Goal: Transaction & Acquisition: Purchase product/service

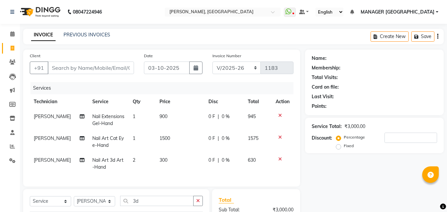
select select "3755"
select select "service"
select select "80823"
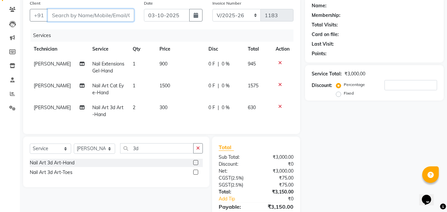
click at [85, 17] on input "Client" at bounding box center [91, 15] width 86 height 13
type input "8"
type input "0"
type input "8826670075"
click at [109, 14] on span "Add Client" at bounding box center [117, 15] width 26 height 7
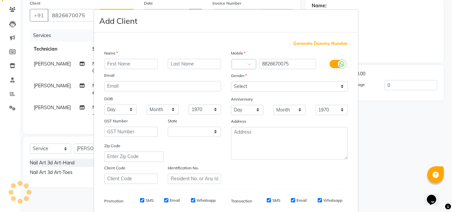
select select "21"
type input "Seema"
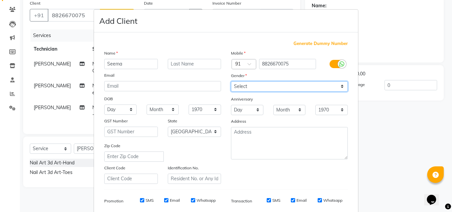
click at [238, 84] on select "Select [DEMOGRAPHIC_DATA] [DEMOGRAPHIC_DATA] Other Prefer Not To Say" at bounding box center [289, 86] width 117 height 10
select select "[DEMOGRAPHIC_DATA]"
click at [231, 81] on select "Select [DEMOGRAPHIC_DATA] [DEMOGRAPHIC_DATA] Other Prefer Not To Say" at bounding box center [289, 86] width 117 height 10
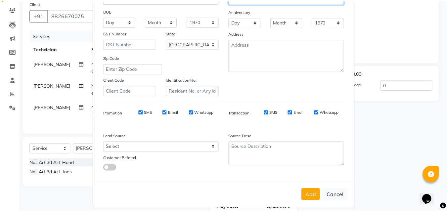
scroll to position [90, 0]
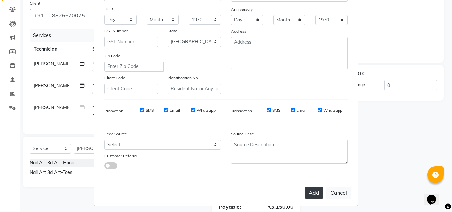
click at [309, 193] on button "Add" at bounding box center [313, 193] width 19 height 12
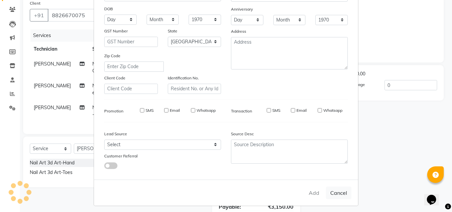
type input "88******75"
select select
select select "null"
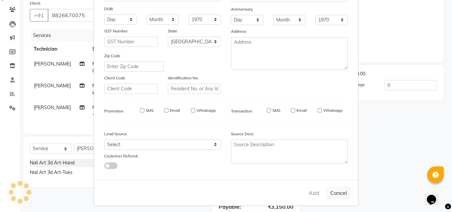
select select
checkbox input "false"
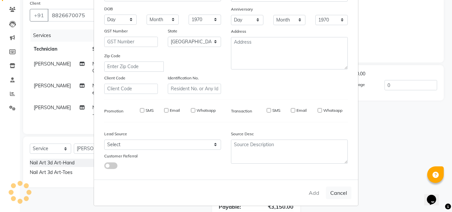
checkbox input "false"
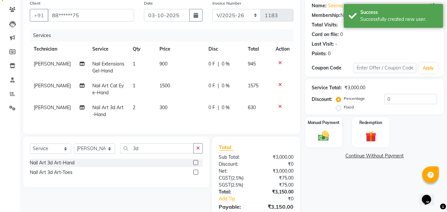
scroll to position [89, 0]
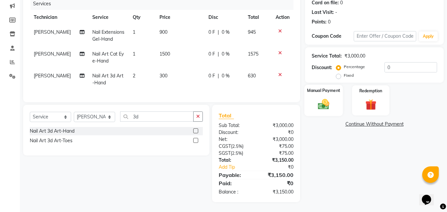
click at [320, 101] on img at bounding box center [323, 104] width 19 height 13
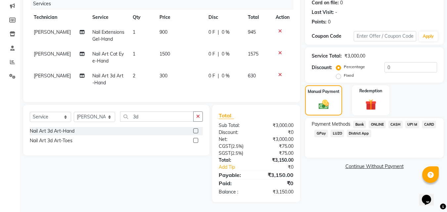
click at [397, 122] on span "CASH" at bounding box center [395, 125] width 14 height 8
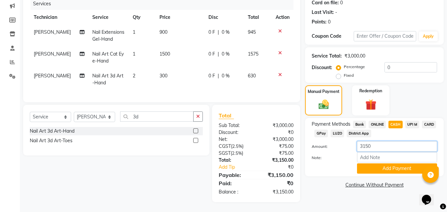
click at [381, 141] on input "3150" at bounding box center [397, 146] width 80 height 10
type input "3"
type input "1000"
click at [369, 163] on button "Add Payment" at bounding box center [397, 168] width 80 height 10
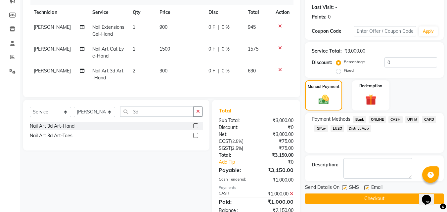
click at [377, 118] on span "ONLINE" at bounding box center [376, 120] width 17 height 8
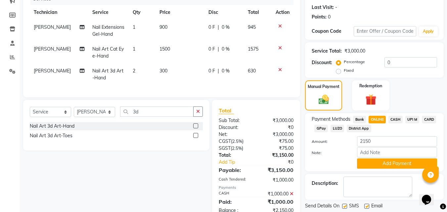
scroll to position [113, 0]
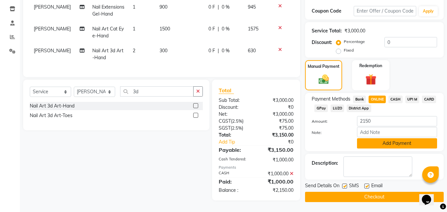
click at [374, 141] on button "Add Payment" at bounding box center [397, 143] width 80 height 10
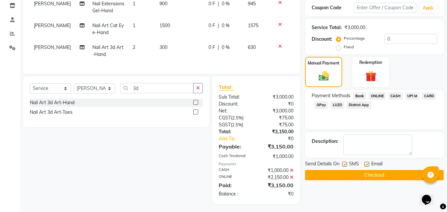
click at [361, 175] on button "Checkout" at bounding box center [374, 175] width 139 height 10
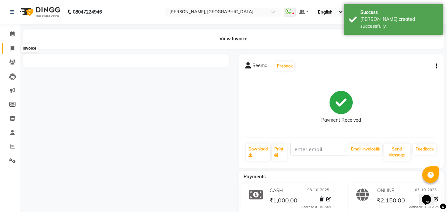
click at [15, 46] on span at bounding box center [13, 49] width 12 height 8
select select "service"
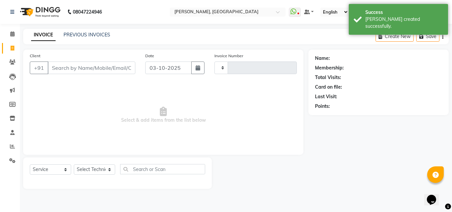
type input "1184"
select select "3755"
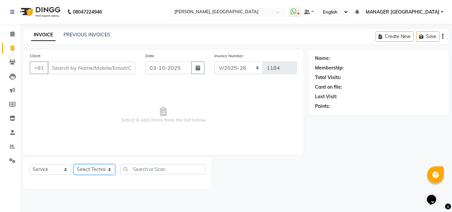
click at [94, 168] on select "Select Technician [PERSON_NAME] MANAGER GREEN [PERSON_NAME]" at bounding box center [94, 169] width 41 height 10
select select "60471"
click at [74, 164] on select "Select Technician [PERSON_NAME] MANAGER GREEN [PERSON_NAME]" at bounding box center [94, 169] width 41 height 10
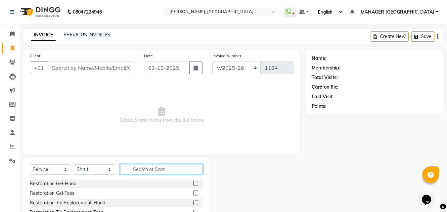
click at [135, 171] on input "text" at bounding box center [161, 169] width 83 height 10
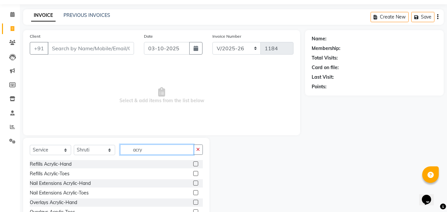
type input "acry"
click at [194, 183] on label at bounding box center [195, 182] width 5 height 5
click at [194, 183] on input "checkbox" at bounding box center [195, 183] width 4 height 4
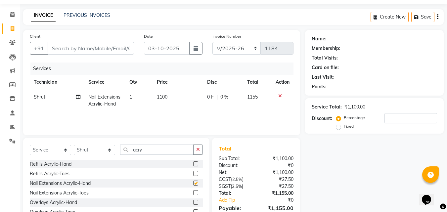
checkbox input "false"
click at [166, 99] on span "1100" at bounding box center [162, 97] width 11 height 6
select select "60471"
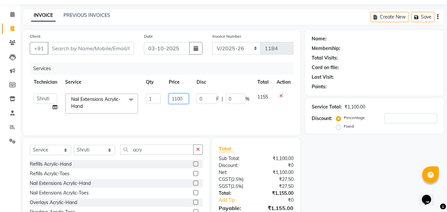
click at [179, 100] on input "1100" at bounding box center [179, 99] width 20 height 10
type input "700"
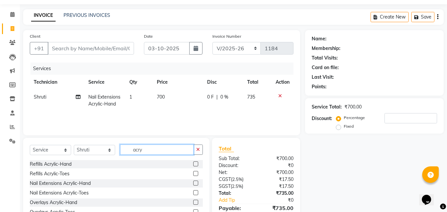
click at [146, 150] on input "acry" at bounding box center [156, 149] width 73 height 10
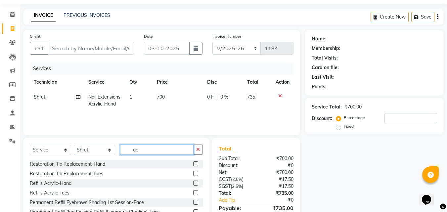
type input "a"
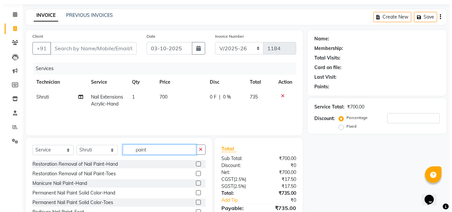
scroll to position [53, 0]
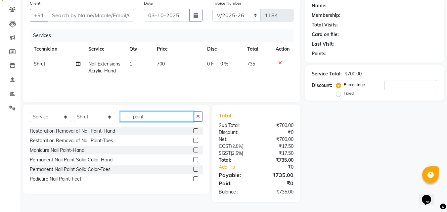
type input "paint"
click at [197, 159] on label at bounding box center [195, 159] width 5 height 5
click at [197, 159] on input "checkbox" at bounding box center [195, 160] width 4 height 4
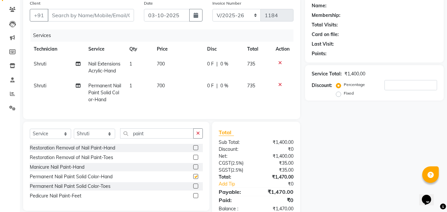
checkbox input "false"
click at [160, 83] on span "700" at bounding box center [161, 86] width 8 height 6
select select "60471"
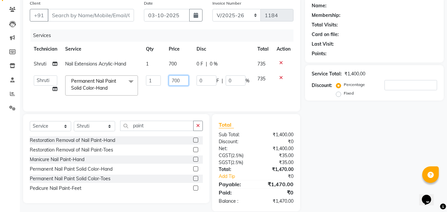
click at [174, 79] on input "700" at bounding box center [179, 80] width 20 height 10
type input "500"
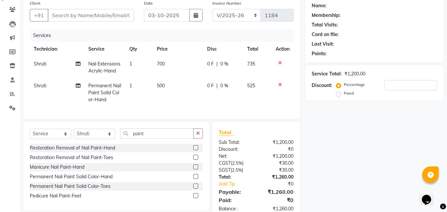
click at [320, 140] on div "Name: Membership: Total Visits: Card on file: Last Visit: Points: Service Total…" at bounding box center [376, 108] width 143 height 222
click at [131, 15] on input "Client" at bounding box center [91, 15] width 86 height 13
type input "8"
type input "0"
type input "8586060782"
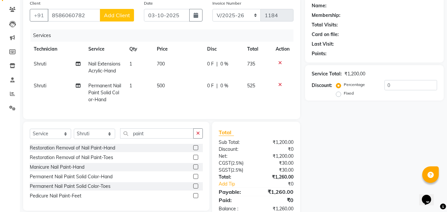
click at [131, 15] on button "Add Client" at bounding box center [117, 15] width 34 height 13
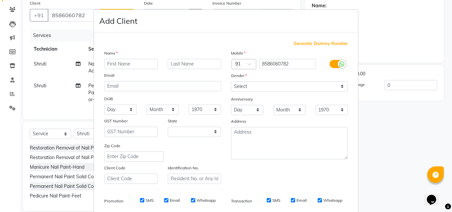
select select "21"
type input "kiritka"
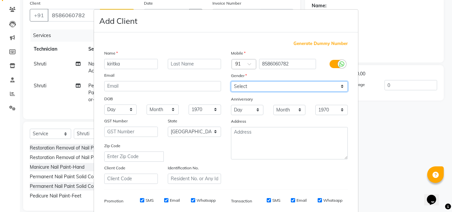
click at [244, 87] on select "Select [DEMOGRAPHIC_DATA] [DEMOGRAPHIC_DATA] Other Prefer Not To Say" at bounding box center [289, 86] width 117 height 10
select select "[DEMOGRAPHIC_DATA]"
click at [231, 81] on select "Select [DEMOGRAPHIC_DATA] [DEMOGRAPHIC_DATA] Other Prefer Not To Say" at bounding box center [289, 86] width 117 height 10
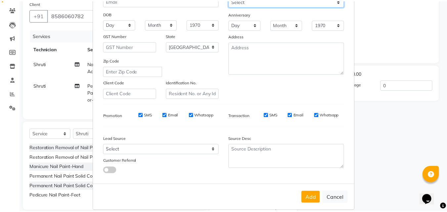
scroll to position [93, 0]
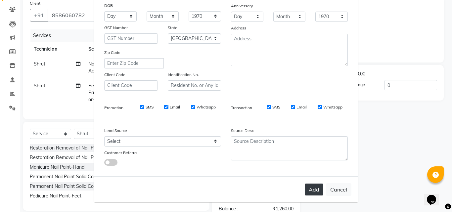
click at [313, 194] on button "Add" at bounding box center [313, 189] width 19 height 12
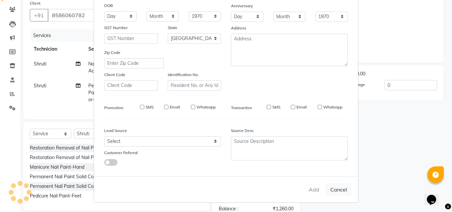
type input "85******82"
select select
select select "null"
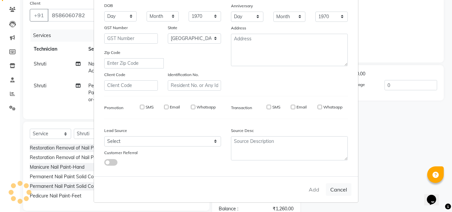
select select
checkbox input "false"
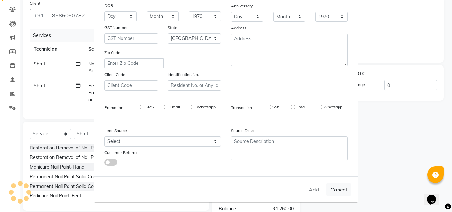
checkbox input "false"
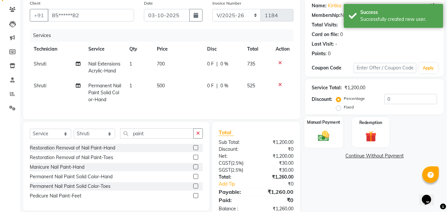
click at [316, 131] on img at bounding box center [323, 135] width 19 height 13
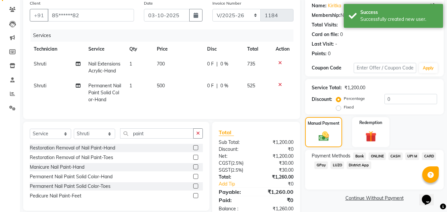
click at [374, 159] on span "ONLINE" at bounding box center [376, 156] width 17 height 8
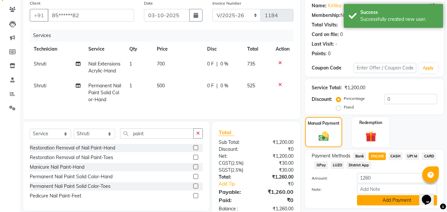
click at [368, 199] on button "Add Payment" at bounding box center [397, 200] width 80 height 10
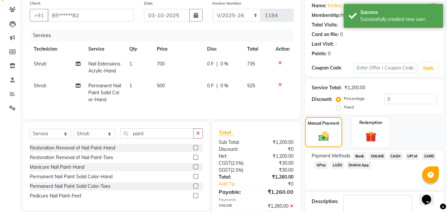
scroll to position [83, 0]
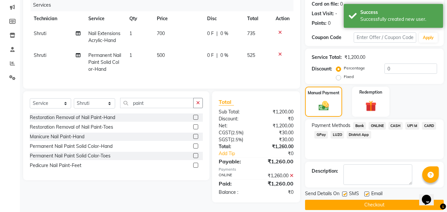
click at [369, 202] on button "Checkout" at bounding box center [374, 205] width 139 height 10
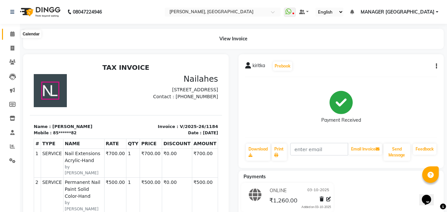
click at [15, 37] on span at bounding box center [13, 34] width 12 height 8
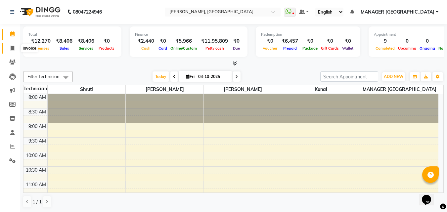
click at [12, 51] on span at bounding box center [13, 49] width 12 height 8
select select "service"
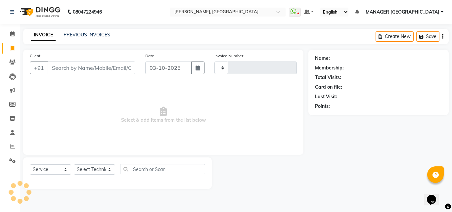
type input "1185"
select select "3755"
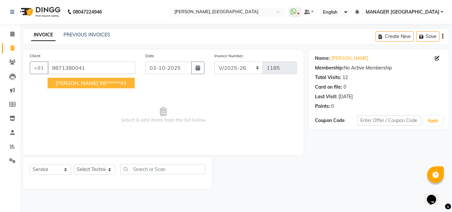
click at [100, 81] on ngb-highlight "98******41" at bounding box center [113, 83] width 27 height 7
type input "98******41"
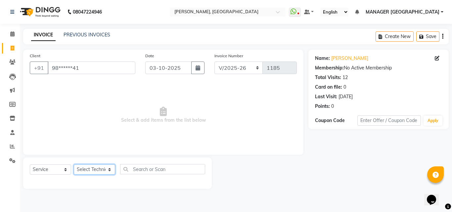
click at [98, 172] on select "Select Technician [PERSON_NAME] MANAGER GREEN [PERSON_NAME]" at bounding box center [94, 169] width 41 height 10
select select "80823"
click at [74, 164] on select "Select Technician [PERSON_NAME] MANAGER GREEN [PERSON_NAME]" at bounding box center [94, 169] width 41 height 10
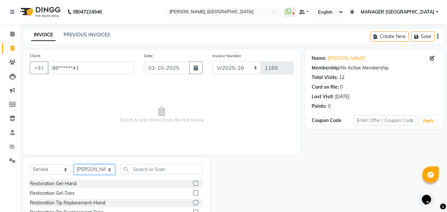
scroll to position [53, 0]
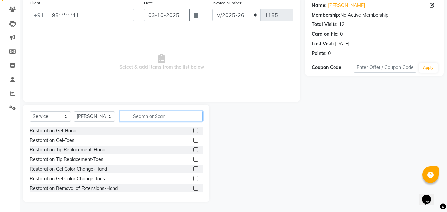
click at [141, 117] on input "text" at bounding box center [161, 116] width 83 height 10
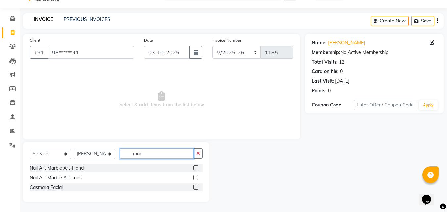
type input "mar"
click at [195, 167] on label at bounding box center [195, 167] width 5 height 5
click at [195, 167] on input "checkbox" at bounding box center [195, 168] width 4 height 4
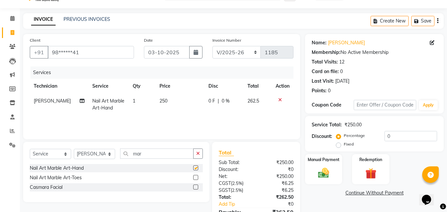
checkbox input "false"
click at [159, 101] on span "250" at bounding box center [163, 101] width 8 height 6
select select "80823"
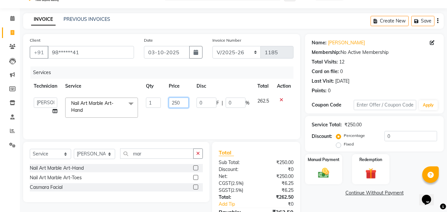
click at [174, 101] on input "250" at bounding box center [179, 103] width 20 height 10
click at [184, 106] on input "250" at bounding box center [179, 103] width 20 height 10
type input "2"
type input "300"
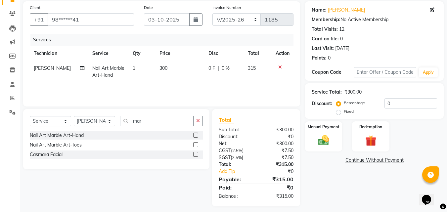
click at [343, 185] on div "Name: [PERSON_NAME] Membership: No Active Membership Total Visits: 12 Card on f…" at bounding box center [376, 103] width 143 height 205
click at [170, 68] on td "300" at bounding box center [179, 72] width 49 height 22
select select "80823"
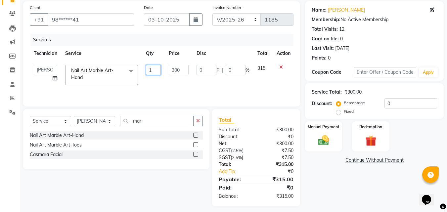
click at [156, 67] on input "1" at bounding box center [153, 70] width 15 height 10
type input "10"
click at [352, 172] on div "Name: [PERSON_NAME] Membership: No Active Membership Total Visits: 12 Card on f…" at bounding box center [376, 103] width 143 height 205
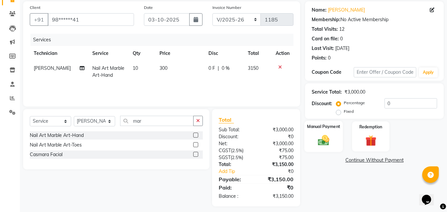
click at [332, 144] on img at bounding box center [323, 140] width 19 height 13
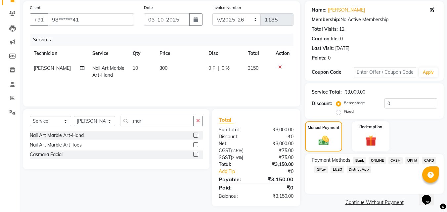
click at [376, 161] on span "ONLINE" at bounding box center [376, 161] width 17 height 8
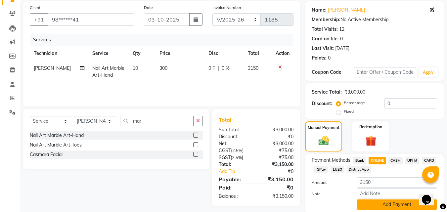
click at [374, 205] on button "Add Payment" at bounding box center [397, 204] width 80 height 10
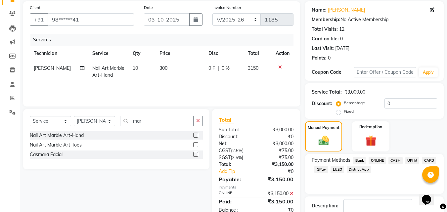
scroll to position [91, 0]
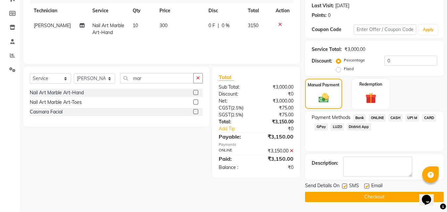
click at [352, 194] on button "Checkout" at bounding box center [374, 197] width 139 height 10
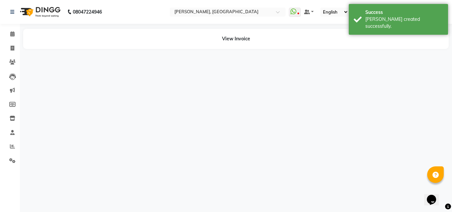
click at [352, 194] on div "08047224946 Select Location × Nailashes, [GEOGRAPHIC_DATA] WhatsApp Status ✕ St…" at bounding box center [226, 106] width 452 height 212
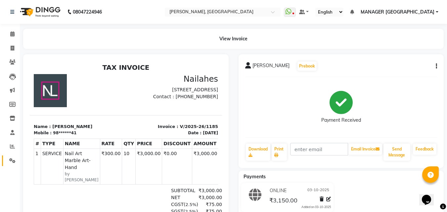
click at [10, 155] on link "Settings" at bounding box center [10, 160] width 16 height 11
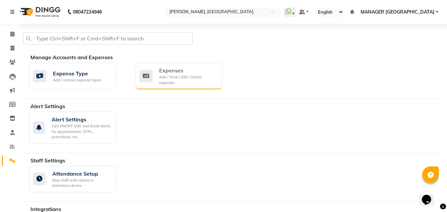
click at [171, 82] on div "Add / View / Edit / Delete expenses" at bounding box center [188, 79] width 58 height 11
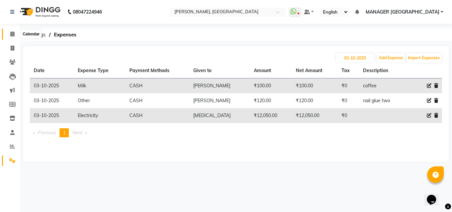
click at [10, 36] on span at bounding box center [13, 34] width 12 height 8
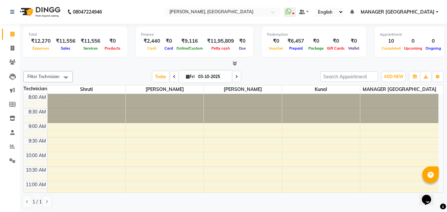
scroll to position [0, 0]
click at [13, 47] on icon at bounding box center [13, 47] width 4 height 5
select select "service"
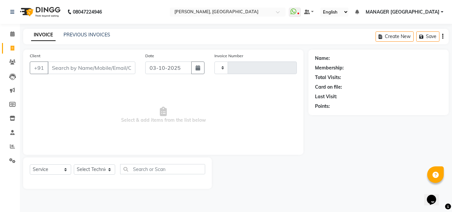
type input "1186"
select select "3755"
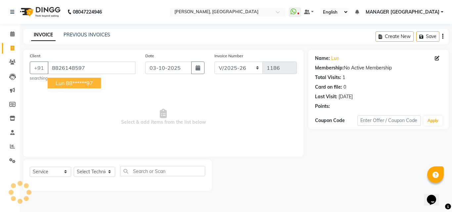
click at [87, 85] on ngb-highlight "88******97" at bounding box center [79, 83] width 27 height 7
type input "88******97"
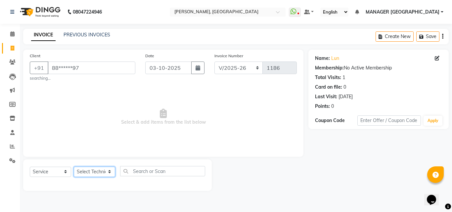
click at [96, 171] on select "Select Technician [PERSON_NAME] MANAGER GREEN [PERSON_NAME]" at bounding box center [94, 172] width 41 height 10
select select "60471"
click at [74, 167] on select "Select Technician [PERSON_NAME] MANAGER GREEN [PERSON_NAME]" at bounding box center [94, 172] width 41 height 10
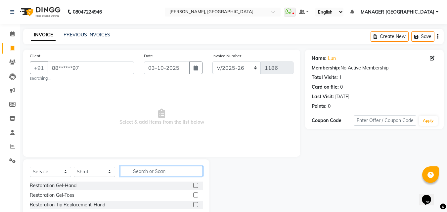
click at [174, 166] on input "text" at bounding box center [161, 171] width 83 height 10
type input "over"
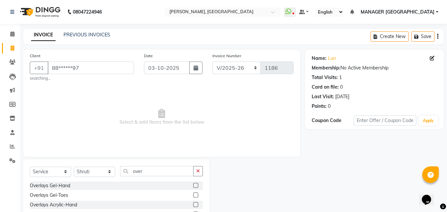
click at [194, 186] on label at bounding box center [195, 185] width 5 height 5
click at [194, 186] on input "checkbox" at bounding box center [195, 185] width 4 height 4
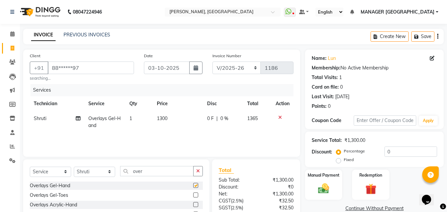
checkbox input "false"
click at [163, 114] on td "1300" at bounding box center [178, 122] width 50 height 22
select select "60471"
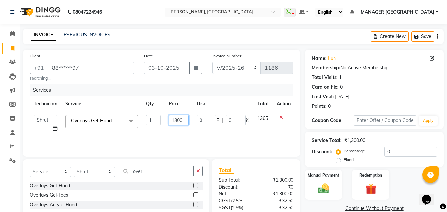
click at [175, 117] on input "1300" at bounding box center [179, 120] width 20 height 10
type input "900"
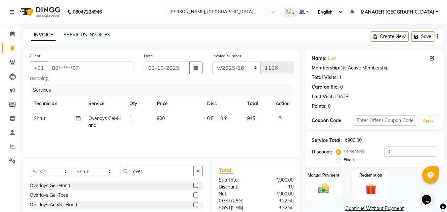
drag, startPoint x: 148, startPoint y: 164, endPoint x: 147, endPoint y: 169, distance: 5.0
click at [147, 169] on div "Select Service Product Membership Package Voucher Prepaid Gift Card Select Tech…" at bounding box center [116, 203] width 186 height 89
click at [147, 169] on input "over" at bounding box center [156, 171] width 73 height 10
type input "o"
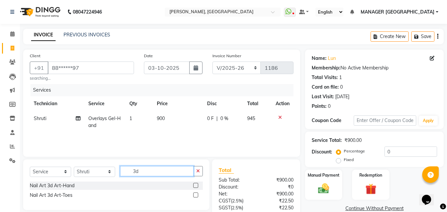
type input "3d"
click at [194, 185] on label at bounding box center [195, 185] width 5 height 5
click at [194, 185] on input "checkbox" at bounding box center [195, 185] width 4 height 4
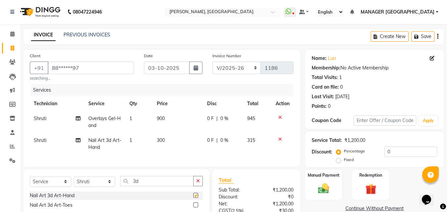
checkbox input "false"
click at [136, 137] on td "1" at bounding box center [138, 144] width 27 height 22
select select "60471"
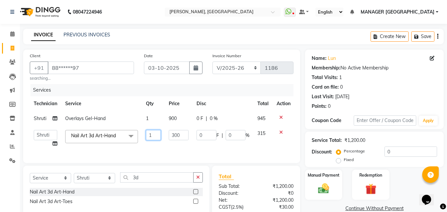
click at [152, 134] on input "1" at bounding box center [153, 135] width 15 height 10
type input "5"
click at [149, 177] on div "Select Service Product Membership Package Voucher Prepaid Gift Card Select Tech…" at bounding box center [116, 191] width 186 height 51
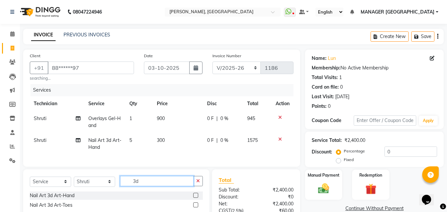
type input "3"
type input "cat"
click at [195, 198] on label at bounding box center [195, 195] width 5 height 5
click at [195, 198] on input "checkbox" at bounding box center [195, 195] width 4 height 4
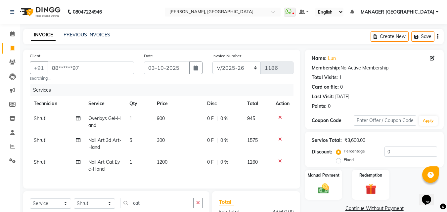
checkbox input "false"
click at [167, 163] on span "1200" at bounding box center [162, 162] width 11 height 6
select select "60471"
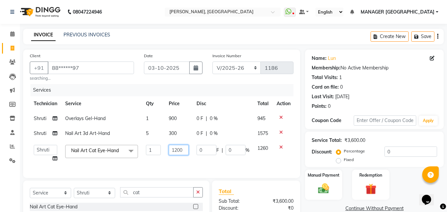
click at [178, 151] on input "1200" at bounding box center [179, 150] width 20 height 10
type input "200"
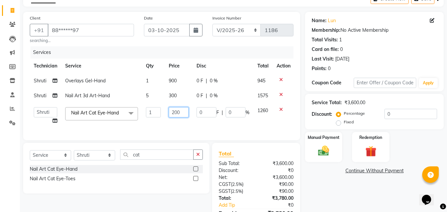
scroll to position [68, 0]
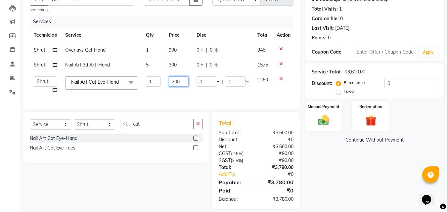
click at [184, 83] on input "200" at bounding box center [179, 81] width 20 height 10
click at [324, 185] on div "Name: Lun Membership: No Active Membership Total Visits: 1 Card on file: 0 Last…" at bounding box center [376, 95] width 143 height 228
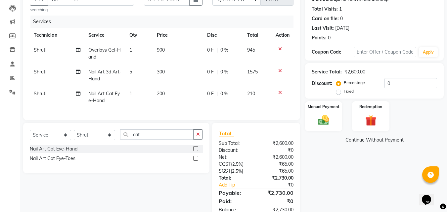
click at [324, 185] on div "Name: Lun Membership: No Active Membership Total Visits: 1 Card on file: 0 Last…" at bounding box center [376, 100] width 143 height 239
click at [164, 91] on span "200" at bounding box center [161, 94] width 8 height 6
select select "60471"
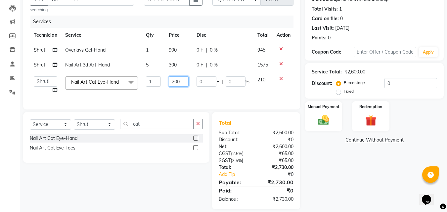
click at [175, 83] on input "200" at bounding box center [179, 81] width 20 height 10
type input "00"
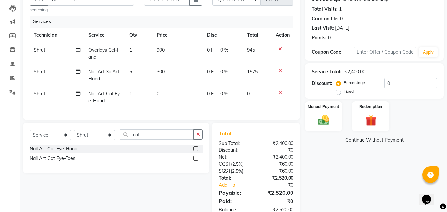
click at [154, 63] on tbody "[PERSON_NAME] Gel-Hand 1 900 0 F | 0 % 945 Shruti Nail Art 3d Art-Hand 5 300 0 …" at bounding box center [161, 75] width 263 height 65
click at [166, 92] on td "0" at bounding box center [178, 97] width 50 height 22
select select "60471"
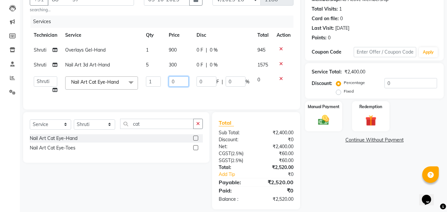
click at [179, 85] on input "0" at bounding box center [179, 81] width 20 height 10
type input "300"
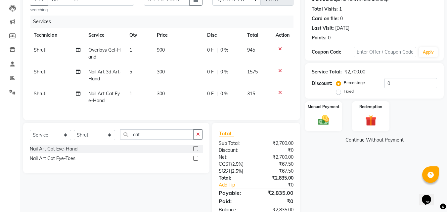
click at [341, 177] on div "Name: Lun Membership: No Active Membership Total Visits: 1 Card on file: 0 Last…" at bounding box center [376, 100] width 143 height 239
click at [144, 138] on input "cat" at bounding box center [156, 134] width 73 height 10
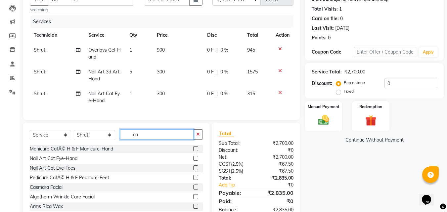
type input "c"
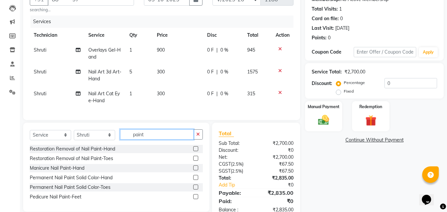
type input "paint"
click at [194, 180] on label at bounding box center [195, 177] width 5 height 5
click at [194, 180] on input "checkbox" at bounding box center [195, 178] width 4 height 4
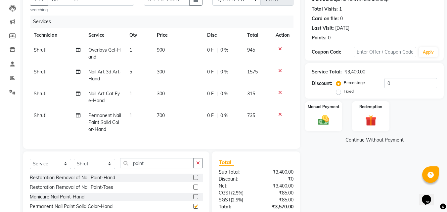
checkbox input "false"
click at [168, 113] on td "700" at bounding box center [178, 122] width 50 height 29
select select "60471"
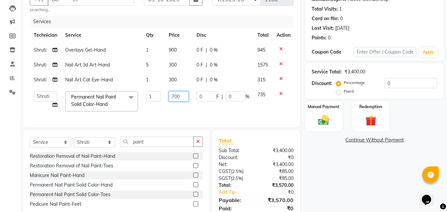
click at [173, 96] on input "700" at bounding box center [179, 96] width 20 height 10
type input "500"
click at [355, 182] on div "Name: Lun Membership: No Active Membership Total Visits: 1 Card on file: 0 Last…" at bounding box center [376, 104] width 143 height 246
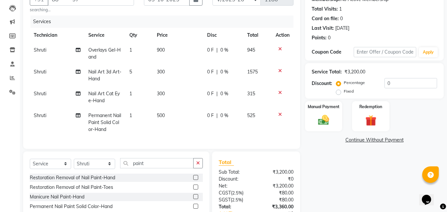
scroll to position [80, 0]
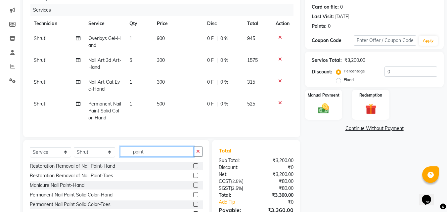
click at [152, 153] on input "paint" at bounding box center [156, 151] width 73 height 10
type input "p"
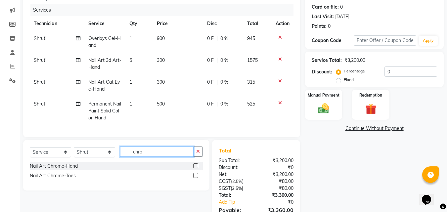
type input "chro"
click at [193, 168] on label at bounding box center [195, 165] width 5 height 5
click at [193, 168] on input "checkbox" at bounding box center [195, 166] width 4 height 4
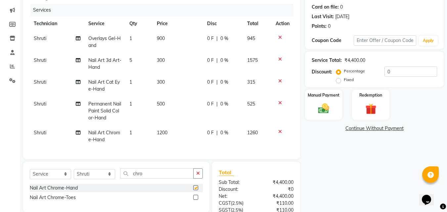
checkbox input "false"
click at [166, 131] on span "1200" at bounding box center [162, 133] width 11 height 6
select select "60471"
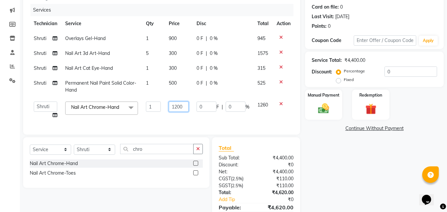
click at [176, 106] on input "1200" at bounding box center [179, 106] width 20 height 10
type input "200"
click at [331, 175] on div "Name: Lun Membership: No Active Membership Total Visits: 1 Card on file: 0 Last…" at bounding box center [376, 102] width 143 height 265
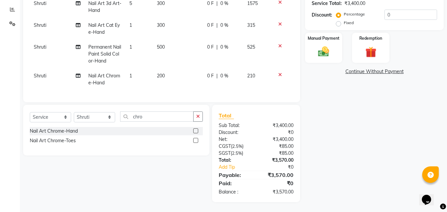
scroll to position [123, 0]
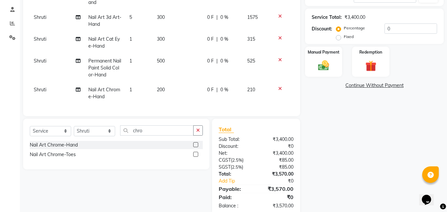
click at [159, 61] on span "500" at bounding box center [161, 61] width 8 height 6
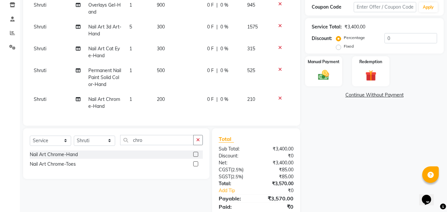
select select "60471"
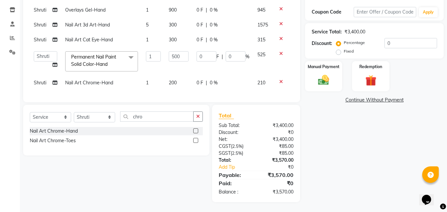
click at [175, 80] on span "200" at bounding box center [173, 83] width 8 height 6
select select "60471"
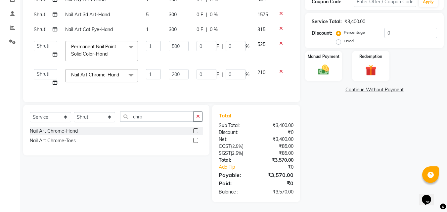
click at [279, 26] on icon at bounding box center [281, 28] width 4 height 5
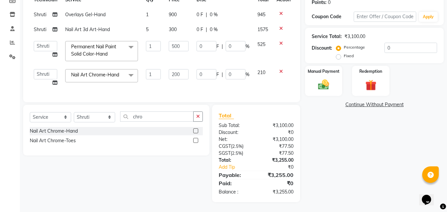
scroll to position [95, 0]
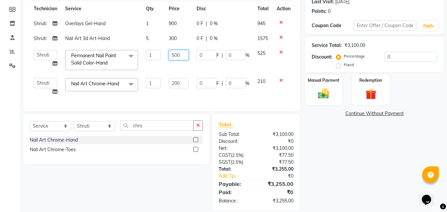
click at [174, 54] on input "500" at bounding box center [179, 55] width 20 height 10
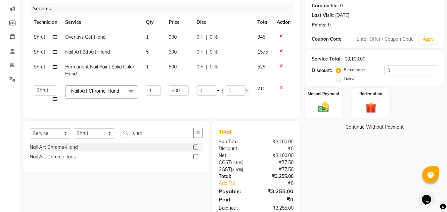
click at [149, 47] on td "5" at bounding box center [153, 52] width 23 height 15
select select "60471"
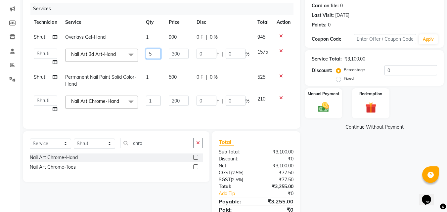
click at [155, 52] on input "5" at bounding box center [153, 54] width 15 height 10
type input "6"
click at [335, 169] on div "Name: Lun Membership: No Active Membership Total Visits: 1 Card on file: 0 Last…" at bounding box center [376, 98] width 143 height 260
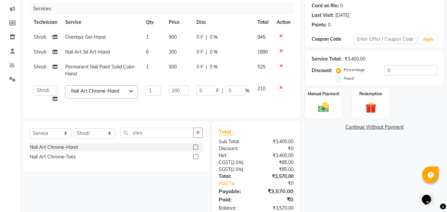
click at [279, 87] on icon at bounding box center [281, 87] width 4 height 5
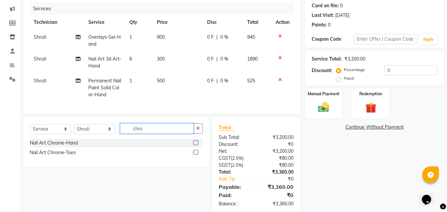
click at [146, 134] on input "chro" at bounding box center [156, 128] width 73 height 10
type input "c"
type input "cat"
click at [194, 145] on label at bounding box center [195, 142] width 5 height 5
click at [194, 145] on input "checkbox" at bounding box center [195, 143] width 4 height 4
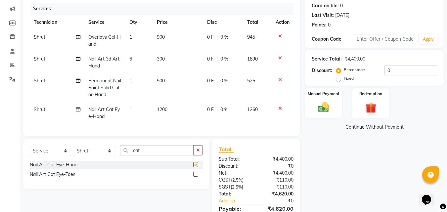
checkbox input "false"
click at [176, 117] on td "1200" at bounding box center [178, 113] width 50 height 22
select select "60471"
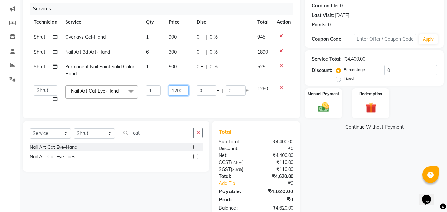
click at [177, 91] on input "1200" at bounding box center [179, 90] width 20 height 10
type input "100"
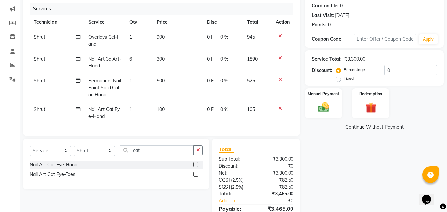
click at [332, 159] on div "Name: Lun Membership: No Active Membership Total Visits: 1 Card on file: 0 Last…" at bounding box center [376, 101] width 143 height 267
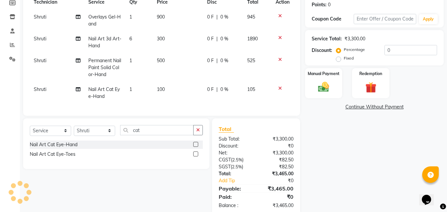
scroll to position [102, 0]
click at [168, 94] on td "100" at bounding box center [178, 93] width 50 height 22
select select "60471"
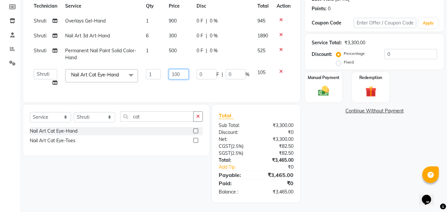
click at [176, 71] on input "100" at bounding box center [179, 74] width 20 height 10
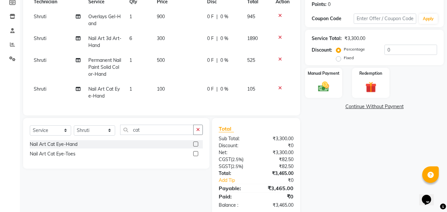
click at [161, 31] on tr "Shruti Nail Art 3d Art-Hand 6 300 0 F | 0 % 1890" at bounding box center [161, 42] width 263 height 22
click at [140, 36] on td "6" at bounding box center [138, 42] width 27 height 22
select select "60471"
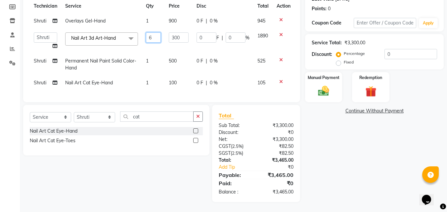
click at [152, 34] on input "6" at bounding box center [153, 37] width 15 height 10
type input "5"
click at [345, 161] on div "Name: Lun Membership: No Active Membership Total Visits: 1 Card on file: 0 Last…" at bounding box center [376, 77] width 143 height 250
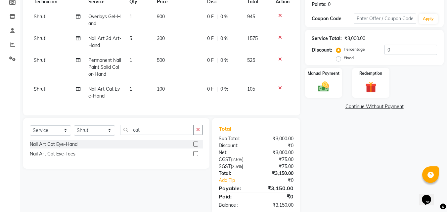
scroll to position [120, 0]
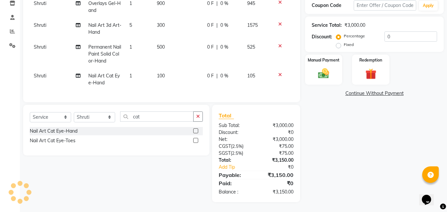
click at [166, 68] on td "100" at bounding box center [178, 79] width 50 height 22
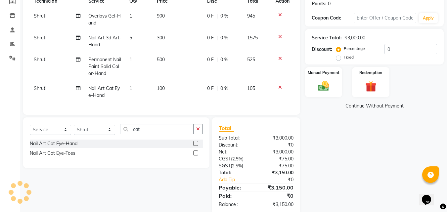
select select "60471"
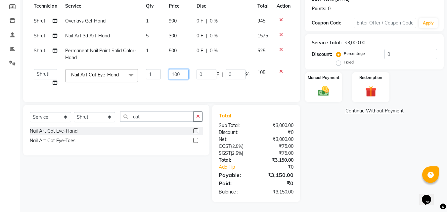
click at [175, 69] on input "100" at bounding box center [179, 74] width 20 height 10
type input "400"
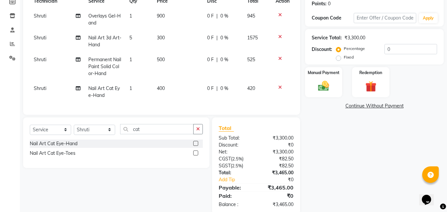
click at [344, 123] on div "Name: Lun Membership: No Active Membership Total Visits: 1 Card on file: 0 Last…" at bounding box center [376, 80] width 143 height 267
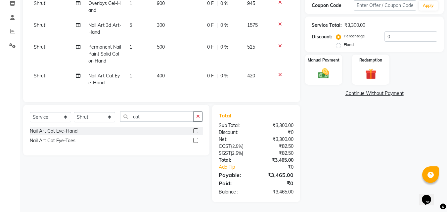
click at [160, 73] on span "400" at bounding box center [161, 76] width 8 height 6
select select "60471"
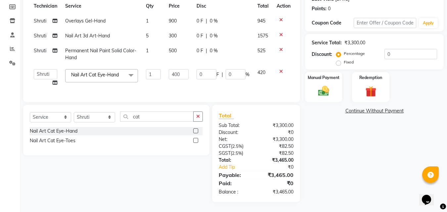
scroll to position [102, 0]
click at [176, 69] on input "400" at bounding box center [179, 74] width 20 height 10
type input "300"
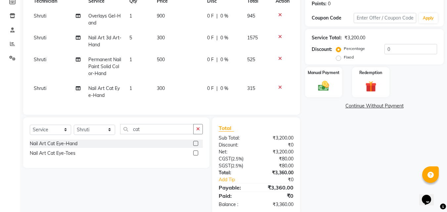
click at [396, 190] on div "Name: Lun Membership: No Active Membership Total Visits: 1 Card on file: 0 Last…" at bounding box center [376, 80] width 143 height 267
click at [141, 31] on td "5" at bounding box center [138, 41] width 27 height 22
select select "60471"
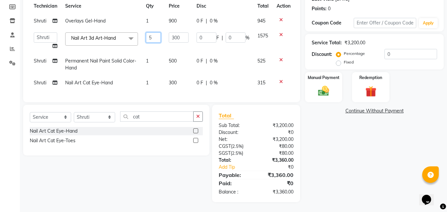
click at [156, 35] on input "5" at bounding box center [153, 37] width 15 height 10
type input "6"
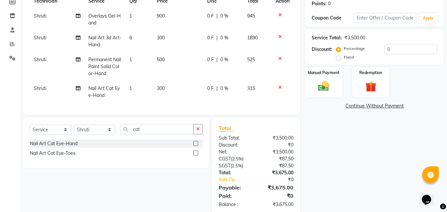
click at [320, 133] on div "Name: Lun Membership: No Active Membership Total Visits: 1 Card on file: 0 Last…" at bounding box center [376, 80] width 143 height 267
click at [137, 34] on td "6" at bounding box center [138, 41] width 27 height 22
select select "60471"
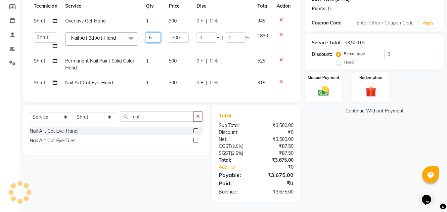
click at [153, 32] on input "6" at bounding box center [153, 37] width 15 height 10
type input "5"
click at [280, 54] on td at bounding box center [283, 65] width 22 height 22
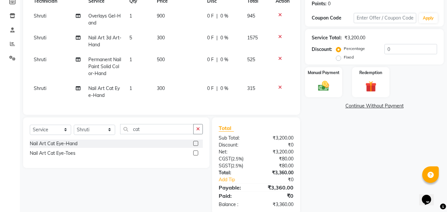
click at [279, 59] on icon at bounding box center [280, 58] width 4 height 5
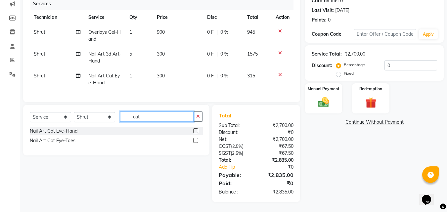
click at [154, 112] on input "cat" at bounding box center [156, 116] width 73 height 10
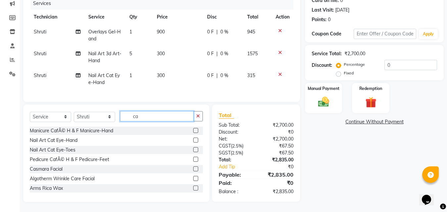
type input "c"
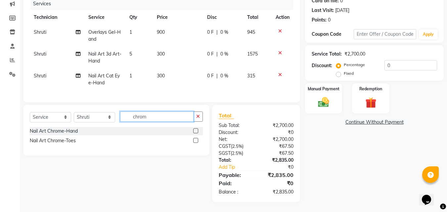
type input "chrom"
click at [195, 133] on label at bounding box center [195, 130] width 5 height 5
click at [195, 133] on input "checkbox" at bounding box center [195, 131] width 4 height 4
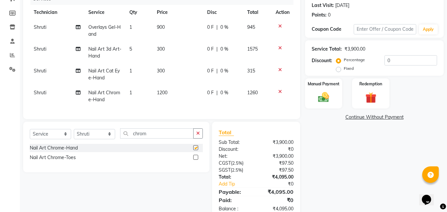
checkbox input "false"
click at [166, 102] on td "1200" at bounding box center [178, 96] width 50 height 22
select select "60471"
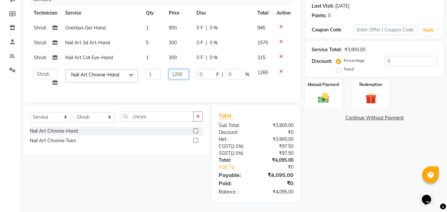
click at [175, 74] on input "1200" at bounding box center [179, 74] width 20 height 10
type input "500"
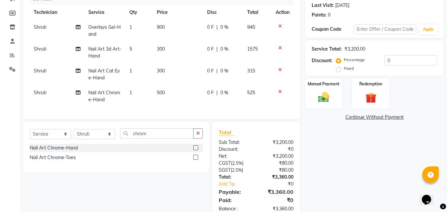
click at [382, 175] on div "Name: Lun Membership: No Active Membership Total Visits: 1 Card on file: 0 Last…" at bounding box center [376, 88] width 143 height 260
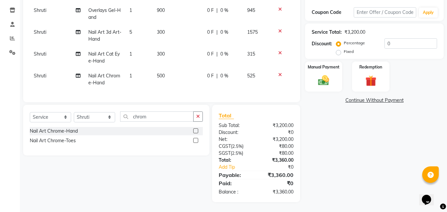
click at [161, 51] on span "300" at bounding box center [161, 54] width 8 height 6
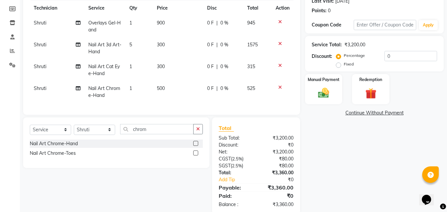
select select "60471"
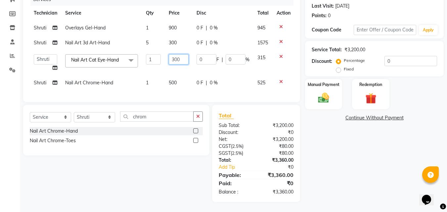
click at [173, 54] on input "300" at bounding box center [179, 59] width 20 height 10
type input "500"
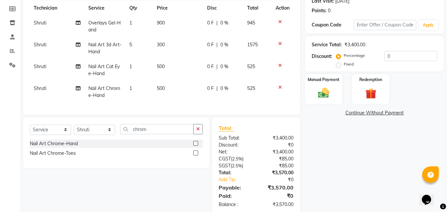
click at [355, 150] on div "Name: Lun Membership: No Active Membership Total Visits: 1 Card on file: 0 Last…" at bounding box center [376, 84] width 143 height 260
click at [159, 65] on span "500" at bounding box center [161, 66] width 8 height 6
select select "60471"
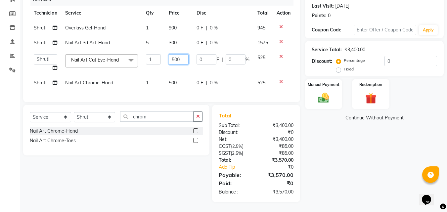
click at [173, 54] on input "500" at bounding box center [179, 59] width 20 height 10
type input "200"
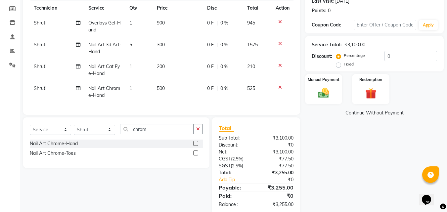
click at [384, 153] on div "Name: Lun Membership: No Active Membership Total Visits: 1 Card on file: 0 Last…" at bounding box center [376, 84] width 143 height 260
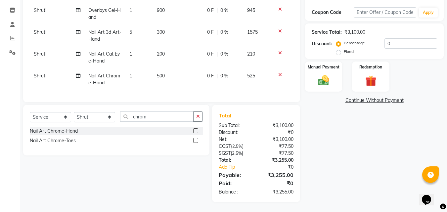
click at [158, 51] on span "200" at bounding box center [161, 54] width 8 height 6
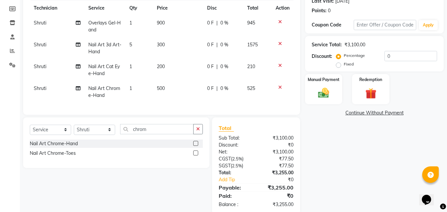
select select "60471"
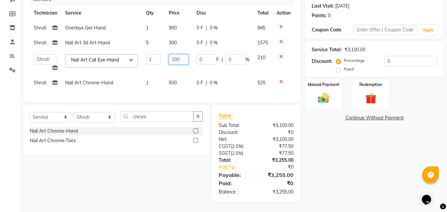
click at [173, 54] on input "200" at bounding box center [179, 59] width 20 height 10
type input "200000"
click at [177, 71] on tbody "Shruti Overlays Gel-Hand 1 900 0 F | 0 % 945 Shruti Nail Art 3d Art-Hand 5 300 …" at bounding box center [162, 55] width 264 height 70
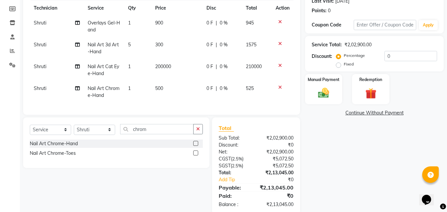
click at [171, 68] on span "200000" at bounding box center [163, 66] width 16 height 6
select select "60471"
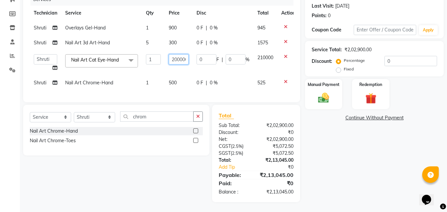
click at [184, 59] on input "200000" at bounding box center [179, 59] width 20 height 10
type input "200"
click at [178, 83] on td "500" at bounding box center [179, 82] width 28 height 15
select select "60471"
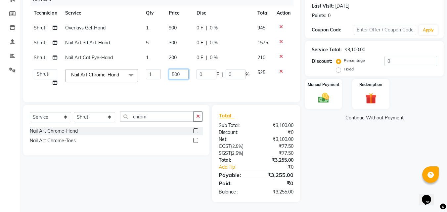
click at [174, 69] on input "500" at bounding box center [179, 74] width 20 height 10
type input "400"
click at [353, 151] on div "Name: Lun Membership: No Active Membership Total Visits: 1 Card on file: 0 Last…" at bounding box center [376, 80] width 143 height 243
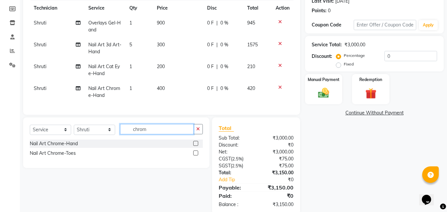
click at [175, 130] on input "chrom" at bounding box center [156, 129] width 73 height 10
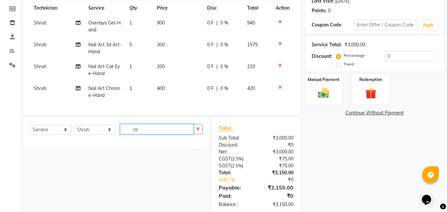
type input "c"
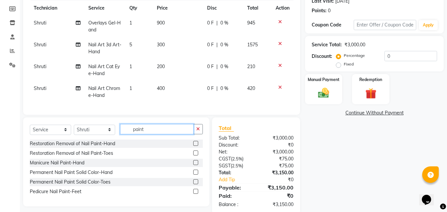
type input "paint"
click at [196, 174] on div at bounding box center [198, 172] width 10 height 8
click at [195, 175] on label at bounding box center [195, 172] width 5 height 5
click at [195, 175] on input "checkbox" at bounding box center [195, 172] width 4 height 4
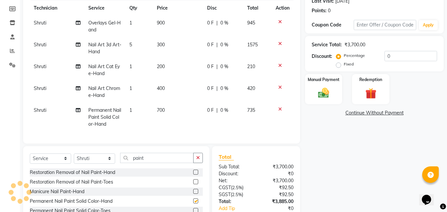
checkbox input "false"
click at [166, 110] on td "700" at bounding box center [178, 117] width 50 height 29
select select "60471"
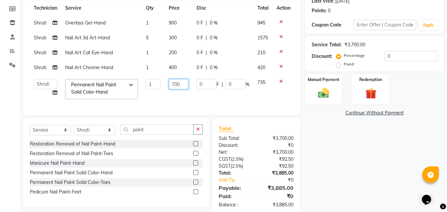
click at [174, 88] on input "700" at bounding box center [179, 84] width 20 height 10
type input "500"
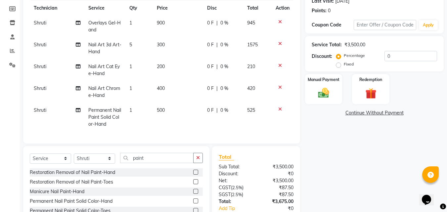
click at [328, 154] on div "Name: Lun Membership: No Active Membership Total Visits: 1 Card on file: 0 Last…" at bounding box center [376, 98] width 143 height 289
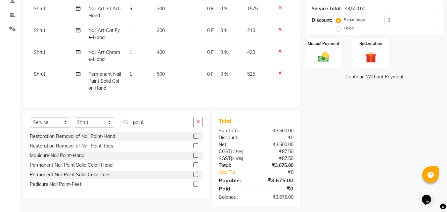
scroll to position [129, 0]
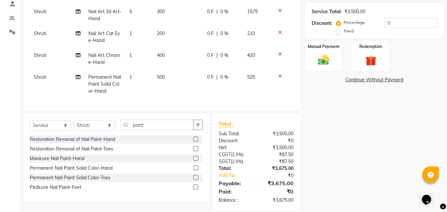
click at [162, 54] on span "400" at bounding box center [161, 55] width 8 height 6
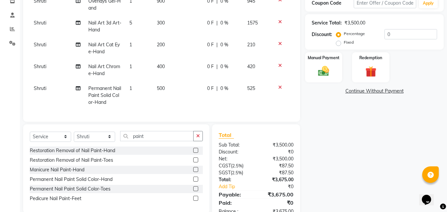
select select "60471"
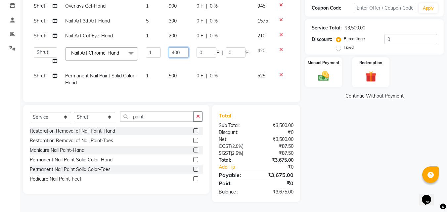
click at [174, 47] on input "400" at bounding box center [179, 52] width 20 height 10
type input "300"
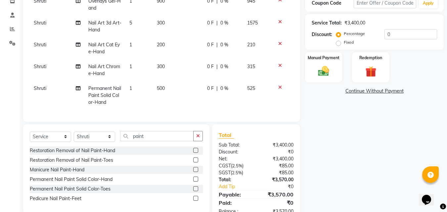
click at [326, 137] on div "Name: Lun Membership: No Active Membership Total Visits: 1 Card on file: 0 Last…" at bounding box center [376, 76] width 143 height 289
click at [160, 87] on span "500" at bounding box center [161, 88] width 8 height 6
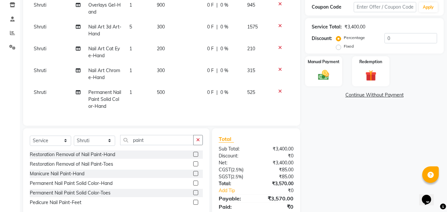
select select "60471"
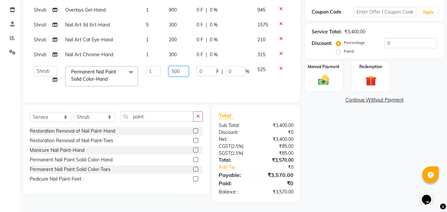
click at [175, 66] on input "500" at bounding box center [179, 71] width 20 height 10
type input "00"
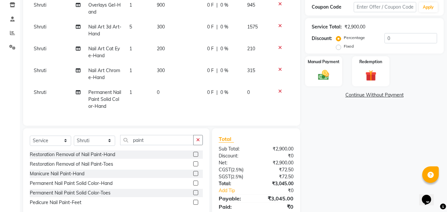
click at [279, 32] on tbody "[PERSON_NAME] Gel-Hand 1 900 0 F | 0 % 945 Shruti Nail Art 3d Art-Hand 5 300 0 …" at bounding box center [161, 56] width 263 height 116
click at [167, 92] on td "0" at bounding box center [178, 99] width 50 height 29
select select "60471"
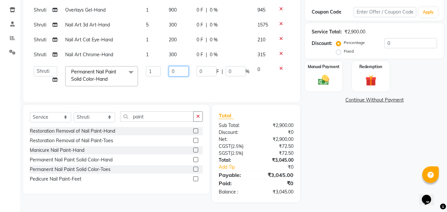
click at [176, 67] on input "0" at bounding box center [179, 71] width 20 height 10
type input "500"
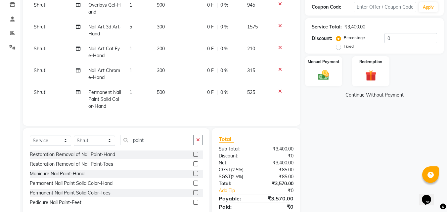
click at [173, 48] on tbody "[PERSON_NAME] Gel-Hand 1 900 0 F | 0 % 945 Shruti Nail Art 3d Art-Hand 5 300 0 …" at bounding box center [161, 56] width 263 height 116
click at [168, 32] on td "300" at bounding box center [178, 31] width 50 height 22
select select "60471"
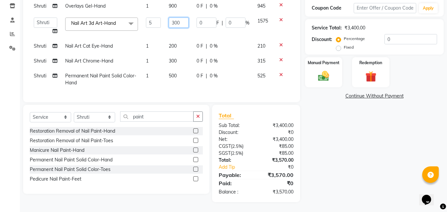
click at [173, 23] on input "300" at bounding box center [179, 23] width 20 height 10
type input "300"
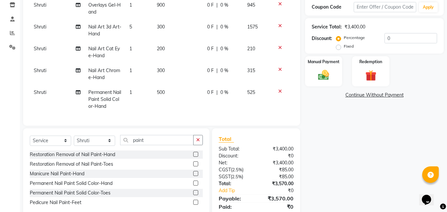
click at [174, 42] on td "200" at bounding box center [178, 52] width 50 height 22
select select "60471"
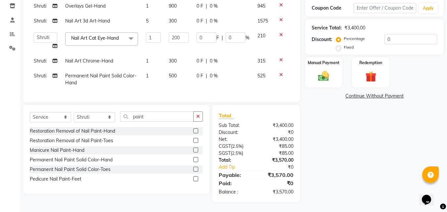
click at [279, 56] on td at bounding box center [283, 61] width 22 height 15
click at [313, 129] on div "Name: Lun Membership: No Active Membership Total Visits: 1 Card on file: 0 Last…" at bounding box center [376, 69] width 143 height 265
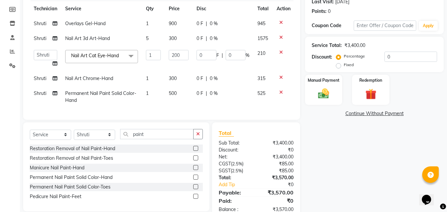
click at [171, 38] on span "300" at bounding box center [173, 38] width 8 height 6
select select "60471"
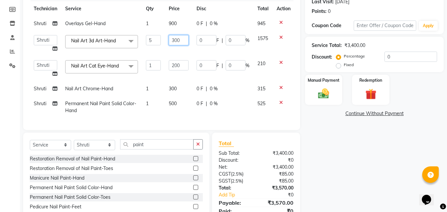
click at [175, 38] on input "300" at bounding box center [179, 40] width 20 height 10
type input "250"
click at [359, 153] on div "Name: Lun Membership: No Active Membership Total Visits: 1 Card on file: 0 Last…" at bounding box center [376, 92] width 143 height 275
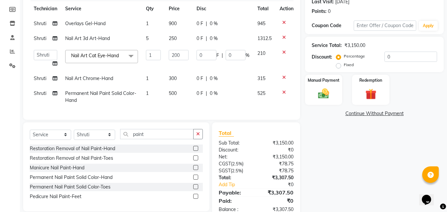
scroll to position [111, 0]
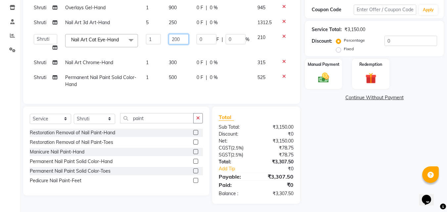
click at [174, 37] on input "200" at bounding box center [179, 39] width 20 height 10
type input "300"
click at [348, 127] on div "Name: Lun Membership: No Active Membership Total Visits: 1 Card on file: 0 Last…" at bounding box center [376, 71] width 143 height 265
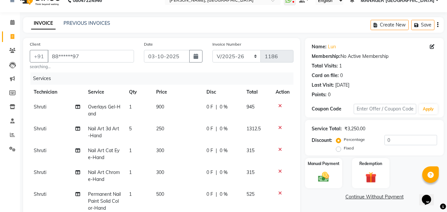
scroll to position [9, 0]
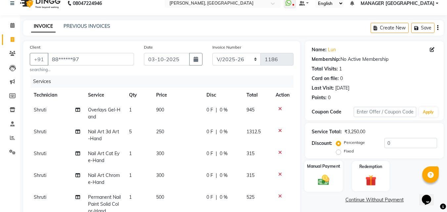
click at [329, 179] on img at bounding box center [323, 179] width 19 height 13
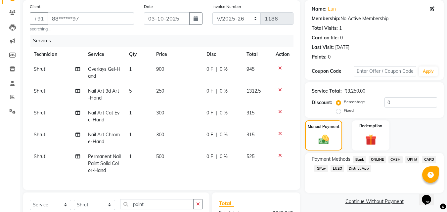
scroll to position [55, 0]
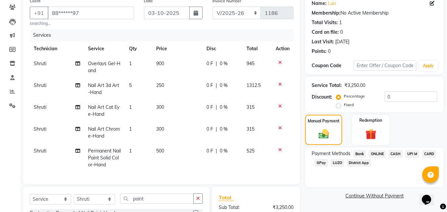
click at [427, 152] on span "CARD" at bounding box center [428, 154] width 14 height 8
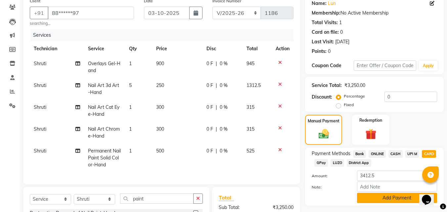
click at [373, 196] on button "Add Payment" at bounding box center [397, 198] width 80 height 10
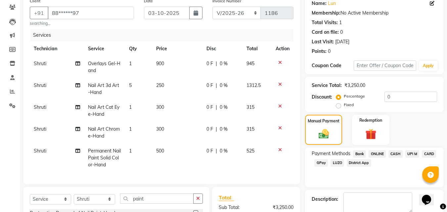
scroll to position [93, 0]
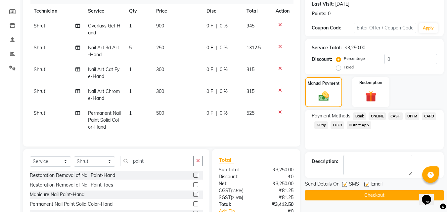
click at [345, 185] on label at bounding box center [344, 184] width 5 height 5
click at [345, 185] on input "checkbox" at bounding box center [344, 184] width 4 height 4
checkbox input "false"
click at [368, 184] on label at bounding box center [366, 184] width 5 height 5
click at [368, 184] on input "checkbox" at bounding box center [366, 184] width 4 height 4
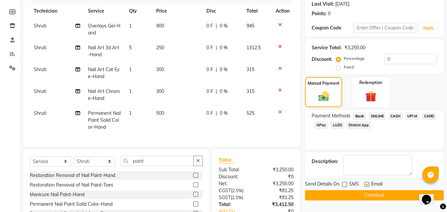
checkbox input "false"
click at [345, 183] on label at bounding box center [344, 184] width 5 height 5
click at [345, 183] on input "checkbox" at bounding box center [344, 184] width 4 height 4
checkbox input "true"
click at [365, 184] on label at bounding box center [366, 184] width 5 height 5
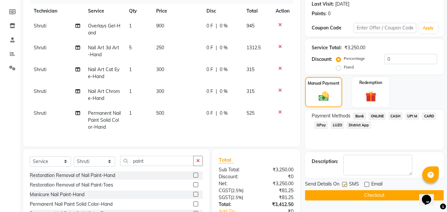
click at [365, 184] on input "checkbox" at bounding box center [366, 184] width 4 height 4
checkbox input "true"
click at [365, 192] on button "Checkout" at bounding box center [374, 195] width 139 height 10
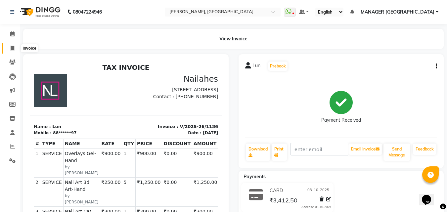
click at [9, 47] on span at bounding box center [13, 49] width 12 height 8
select select "service"
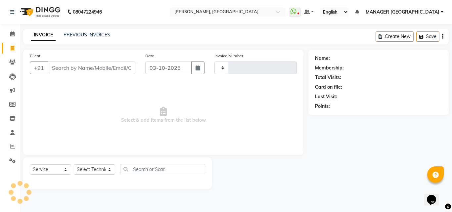
type input "1187"
select select "3755"
click at [60, 70] on input "Client" at bounding box center [92, 67] width 88 height 13
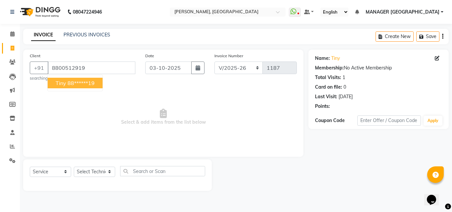
click at [71, 81] on ngb-highlight "88******19" at bounding box center [80, 83] width 27 height 7
type input "88******19"
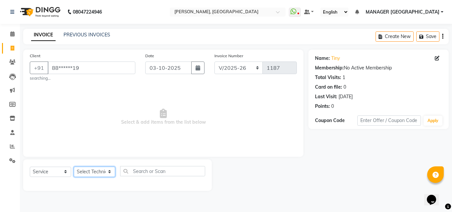
click at [93, 169] on select "Select Technician [PERSON_NAME] MANAGER GREEN [PERSON_NAME]" at bounding box center [94, 172] width 41 height 10
select select "80823"
click at [74, 167] on select "Select Technician [PERSON_NAME] MANAGER GREEN [PERSON_NAME]" at bounding box center [94, 172] width 41 height 10
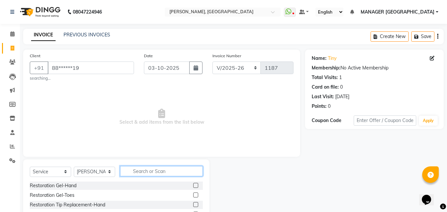
click at [136, 173] on input "text" at bounding box center [161, 171] width 83 height 10
type input "over"
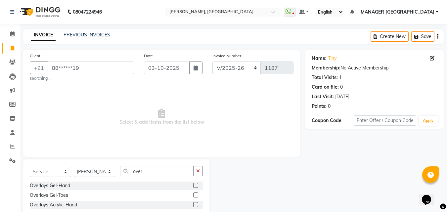
click at [196, 185] on label at bounding box center [195, 185] width 5 height 5
click at [196, 185] on input "checkbox" at bounding box center [195, 185] width 4 height 4
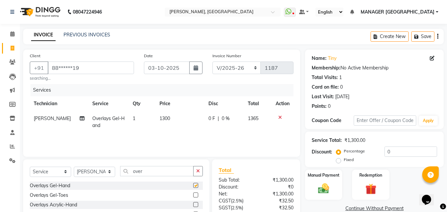
checkbox input "false"
click at [162, 119] on span "1300" at bounding box center [164, 118] width 11 height 6
select select "80823"
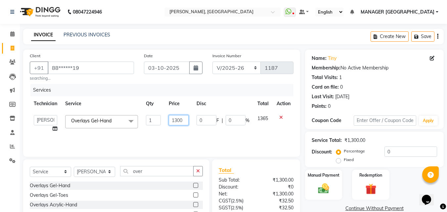
click at [175, 119] on input "1300" at bounding box center [179, 120] width 20 height 10
type input "900"
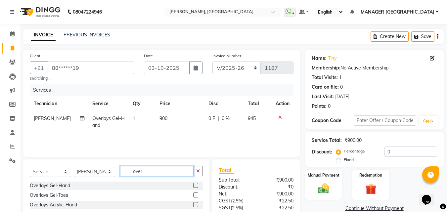
click at [147, 169] on input "over" at bounding box center [156, 171] width 73 height 10
type input "o"
type input "cat"
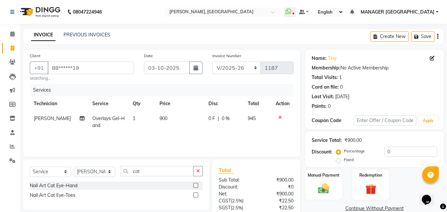
click at [198, 183] on label at bounding box center [195, 185] width 5 height 5
click at [197, 183] on input "checkbox" at bounding box center [195, 185] width 4 height 4
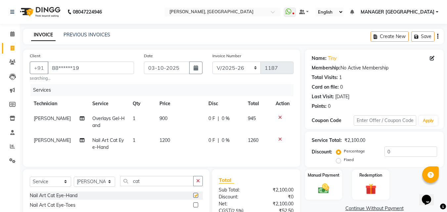
checkbox input "false"
click at [166, 140] on span "1200" at bounding box center [164, 140] width 11 height 6
select select "80823"
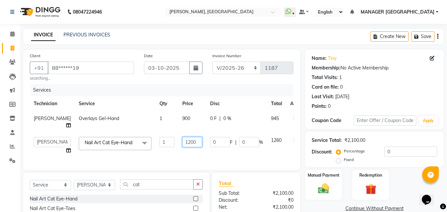
click at [182, 137] on input "1200" at bounding box center [192, 142] width 20 height 10
type input "1500"
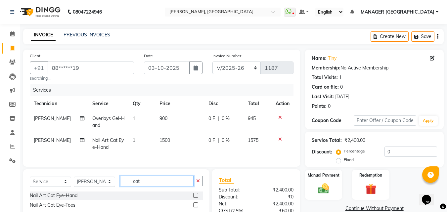
click at [146, 181] on input "cat" at bounding box center [156, 181] width 73 height 10
type input "c"
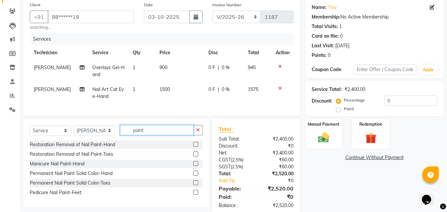
type input "paint"
click at [196, 185] on label at bounding box center [195, 182] width 5 height 5
click at [196, 185] on input "checkbox" at bounding box center [195, 183] width 4 height 4
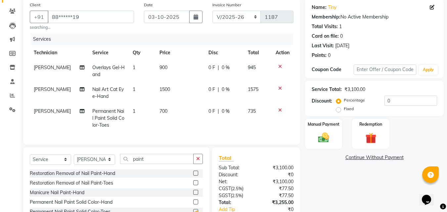
checkbox input "false"
click at [159, 108] on span "700" at bounding box center [163, 111] width 8 height 6
select select "80823"
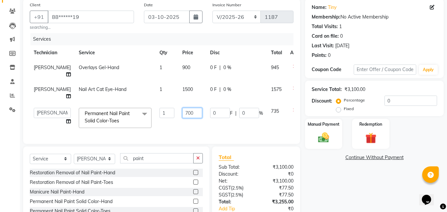
click at [182, 108] on input "700" at bounding box center [192, 113] width 20 height 10
type input "500"
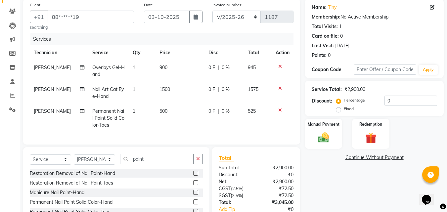
click at [358, 177] on div "Name: Tiny Membership: No Active Membership Total Visits: 1 Card on file: 0 Las…" at bounding box center [376, 122] width 143 height 246
click at [329, 136] on img at bounding box center [323, 137] width 19 height 13
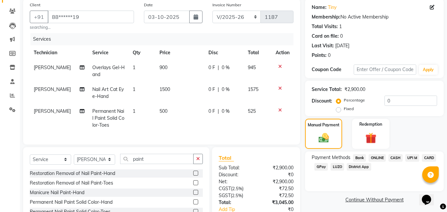
click at [428, 159] on span "CARD" at bounding box center [428, 158] width 14 height 8
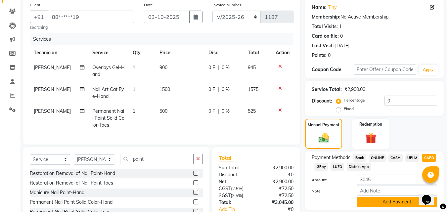
click at [374, 205] on button "Add Payment" at bounding box center [397, 202] width 80 height 10
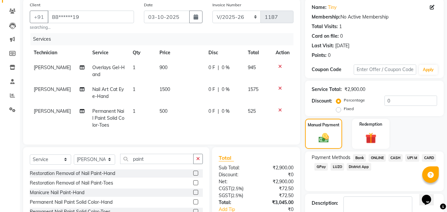
scroll to position [87, 0]
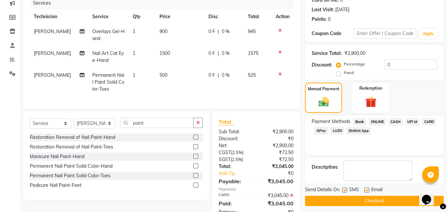
click at [373, 201] on button "Checkout" at bounding box center [374, 201] width 139 height 10
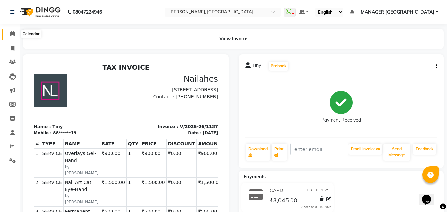
click at [10, 33] on icon at bounding box center [12, 33] width 4 height 5
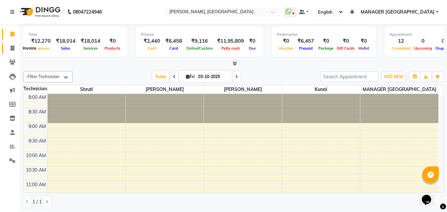
click at [11, 51] on span at bounding box center [13, 49] width 12 height 8
select select "service"
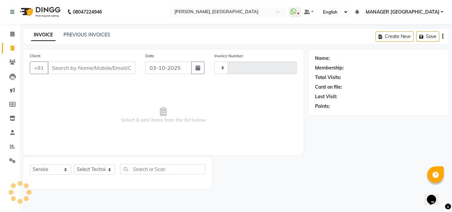
type input "1188"
select select "3755"
click at [89, 36] on link "PREVIOUS INVOICES" at bounding box center [86, 35] width 47 height 6
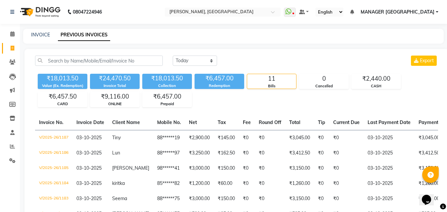
drag, startPoint x: 362, startPoint y: 2, endPoint x: 236, endPoint y: 50, distance: 134.5
click at [236, 50] on div "[DATE] [DATE] Custom Range Export ₹18,013.50 Value (Ex. Redemption) ₹24,470.50 …" at bounding box center [236, 186] width 424 height 275
